Goal: Navigation & Orientation: Find specific page/section

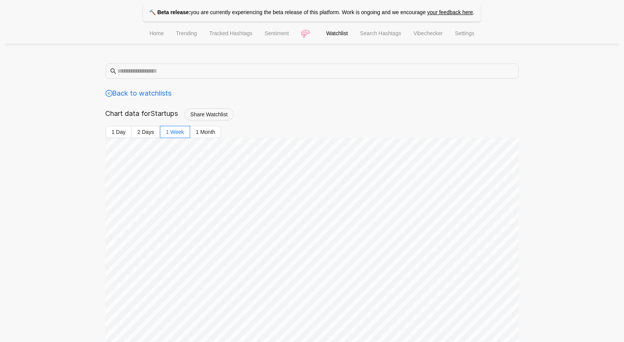
click at [341, 29] on li "Watchlist" at bounding box center [337, 35] width 34 height 20
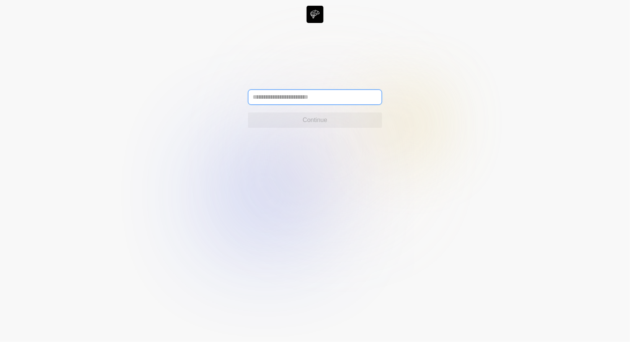
click at [299, 100] on input "text" at bounding box center [315, 97] width 134 height 15
type input "**********"
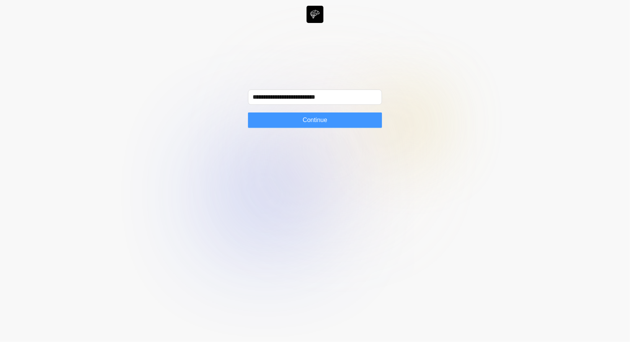
click at [297, 117] on button "Continue" at bounding box center [315, 120] width 134 height 15
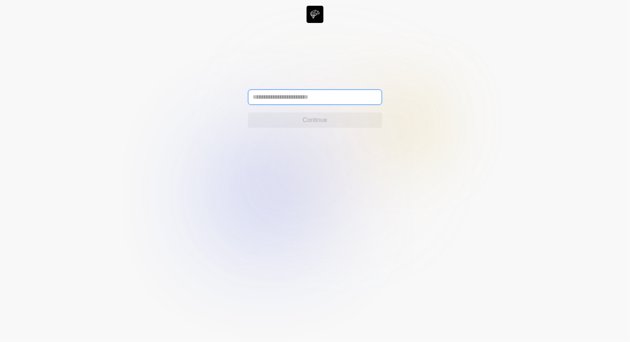
click at [299, 93] on input "text" at bounding box center [315, 97] width 134 height 15
type input "**********"
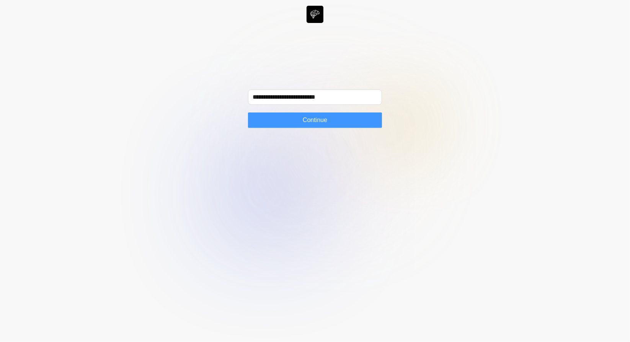
click at [303, 118] on span "Continue" at bounding box center [315, 120] width 25 height 9
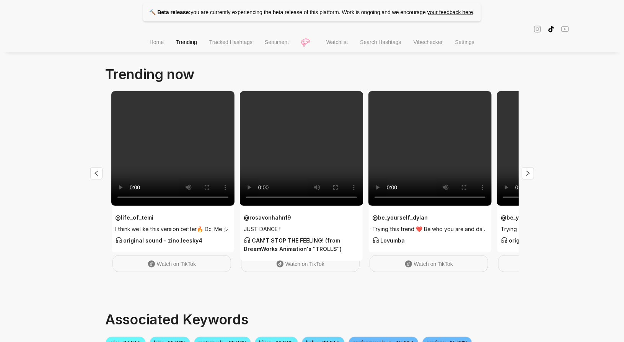
click at [345, 45] on span "Watchlist" at bounding box center [337, 42] width 21 height 6
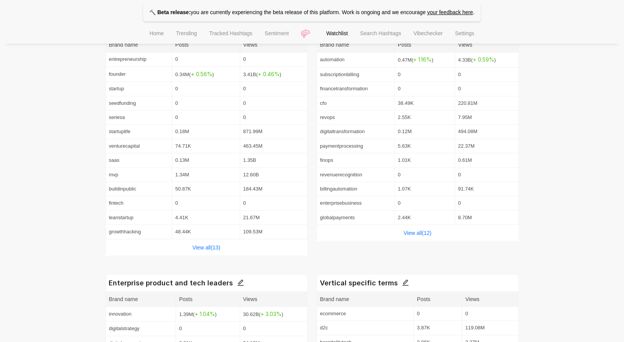
scroll to position [201, 0]
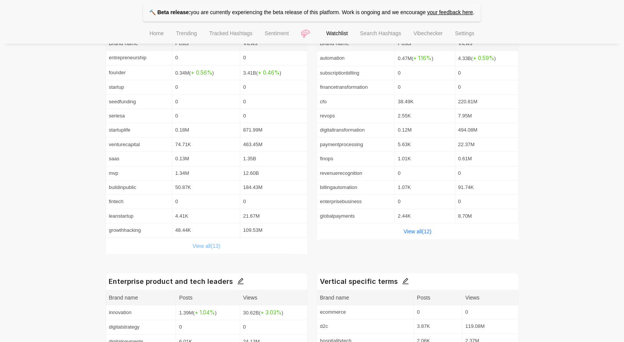
click at [194, 243] on link "View all( 13 )" at bounding box center [207, 246] width 28 height 6
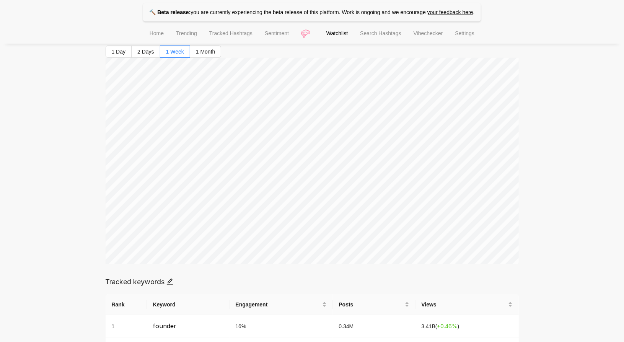
scroll to position [81, 0]
